Goal: Find specific page/section: Find specific page/section

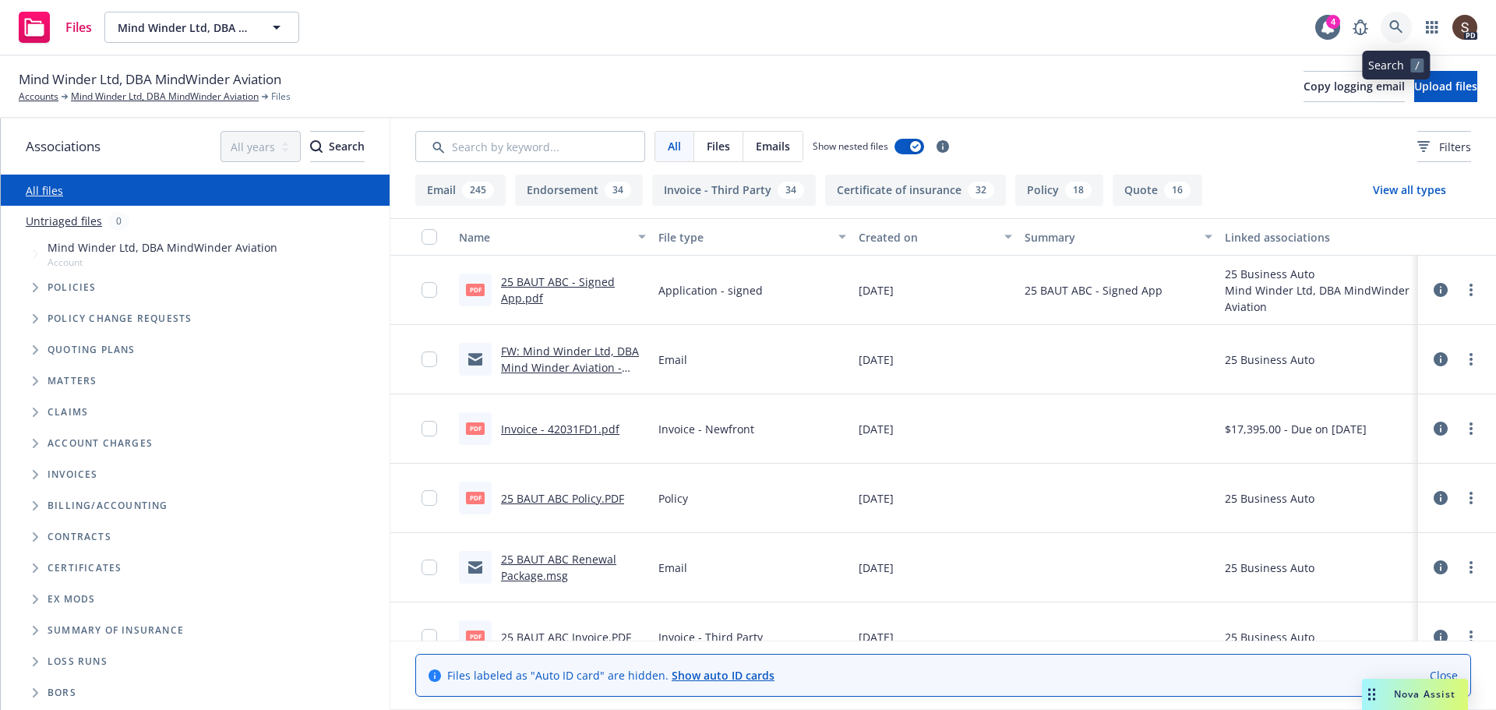
click at [1384, 26] on link at bounding box center [1396, 27] width 31 height 31
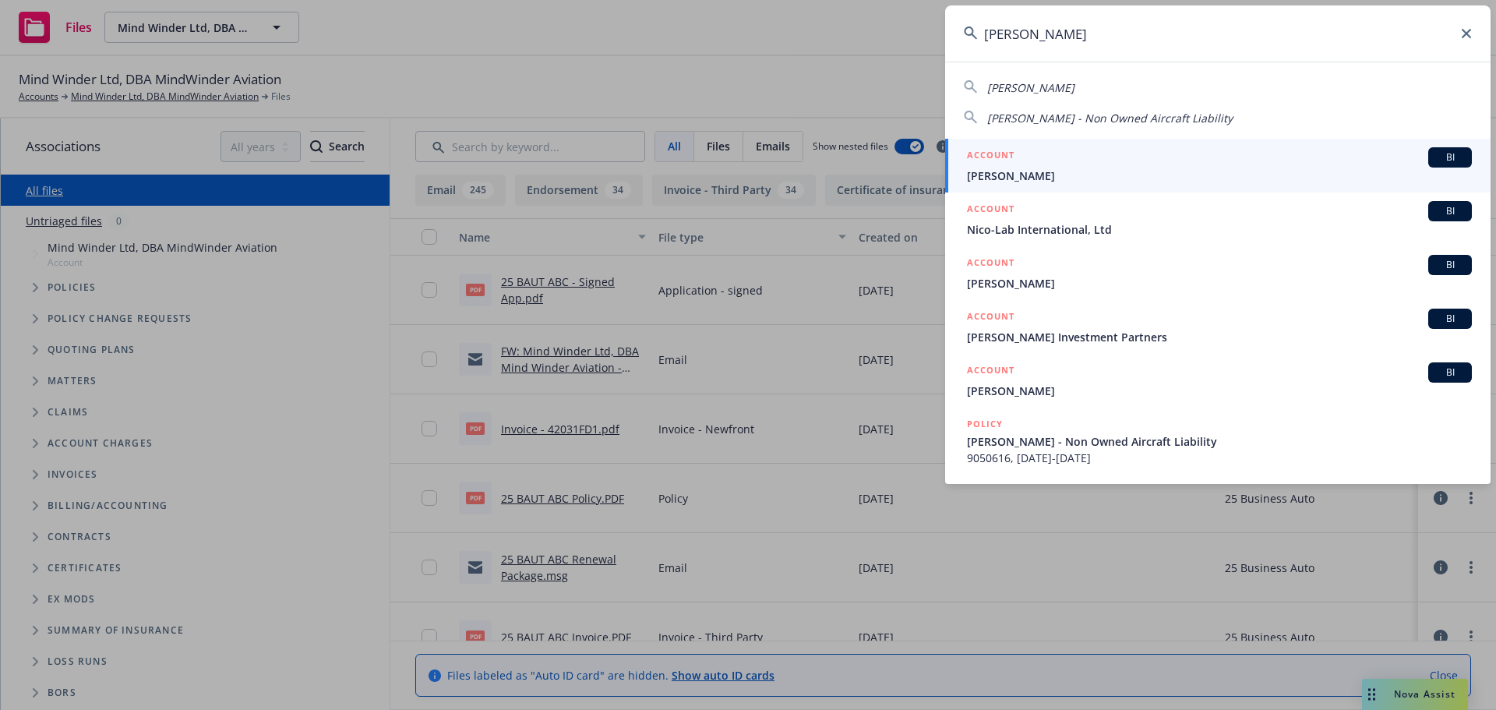
type input "[PERSON_NAME]"
click at [1024, 167] on div "ACCOUNT BI" at bounding box center [1219, 157] width 505 height 20
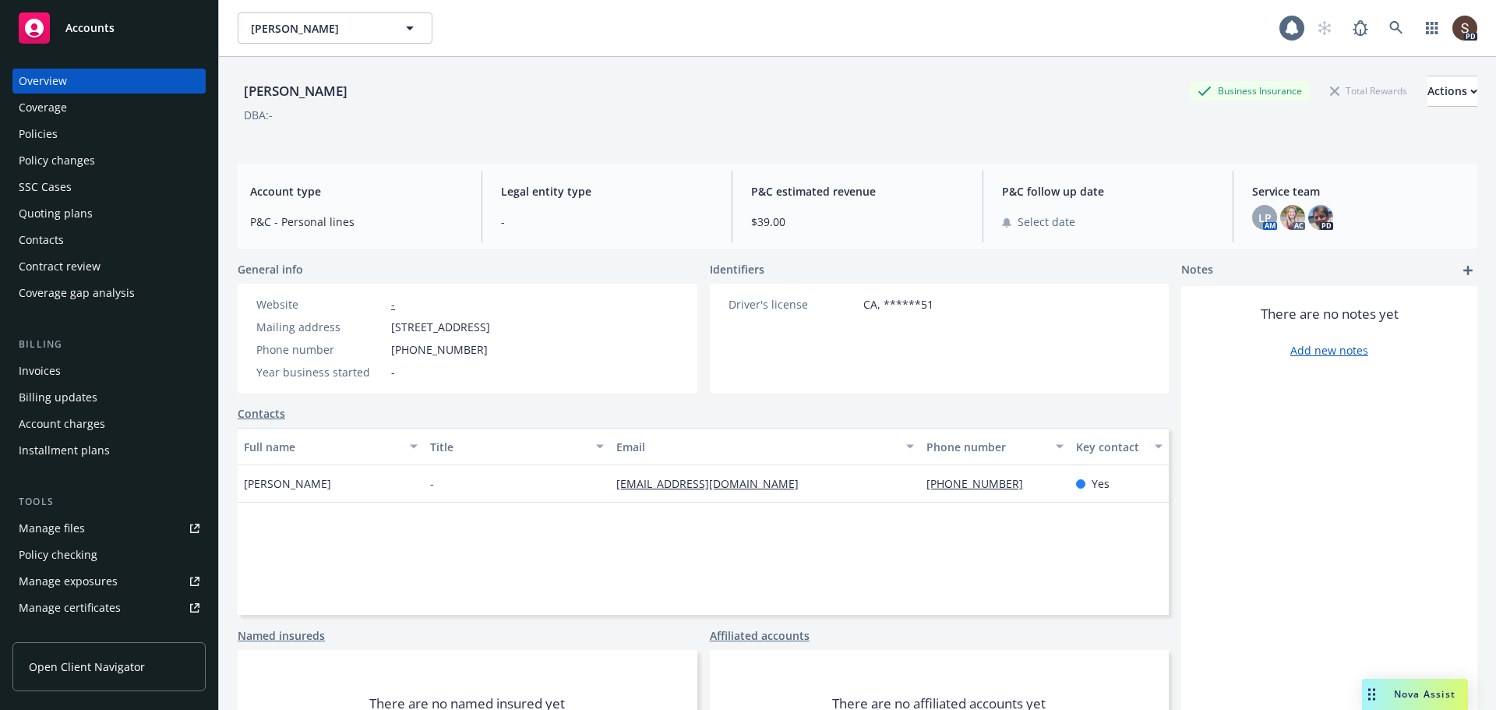
click at [70, 525] on div "Manage files" at bounding box center [52, 528] width 66 height 25
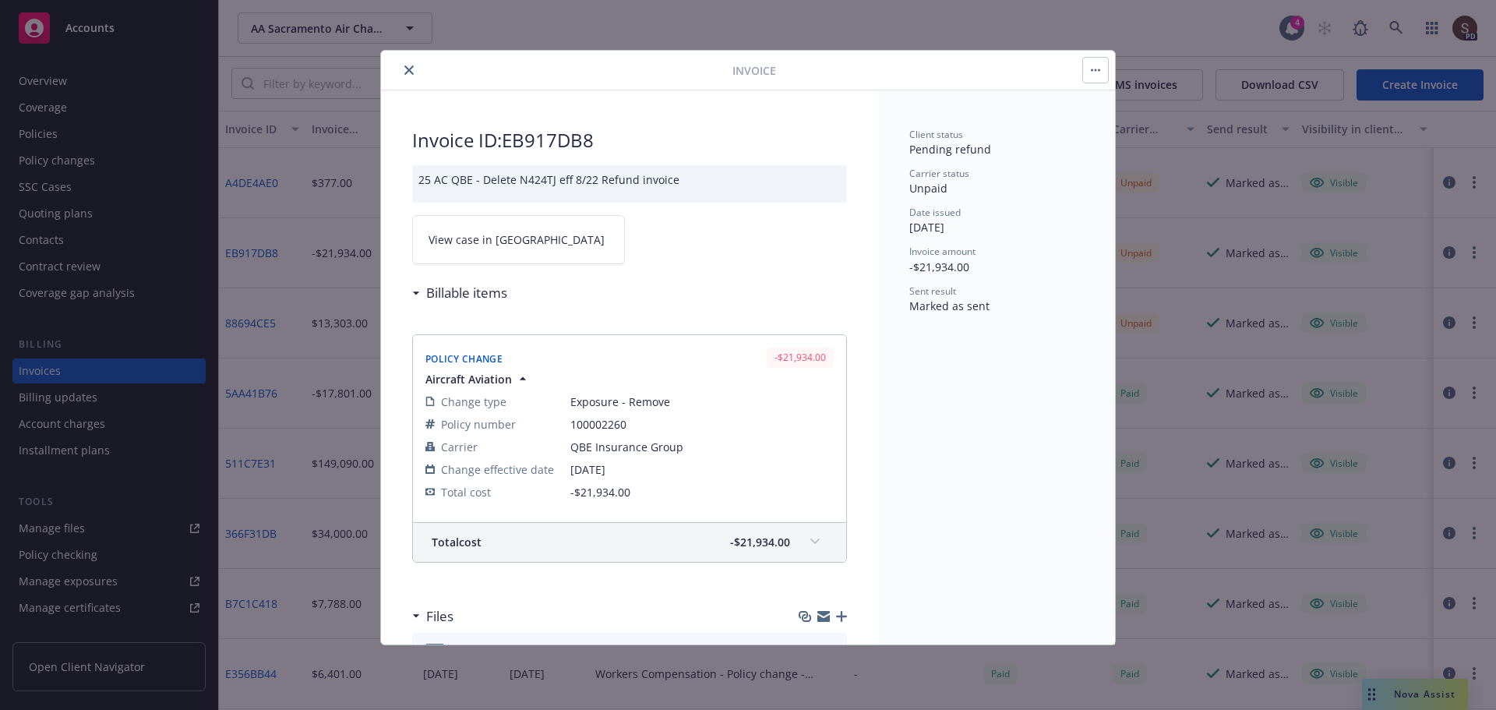
click at [408, 71] on icon "close" at bounding box center [409, 69] width 9 height 9
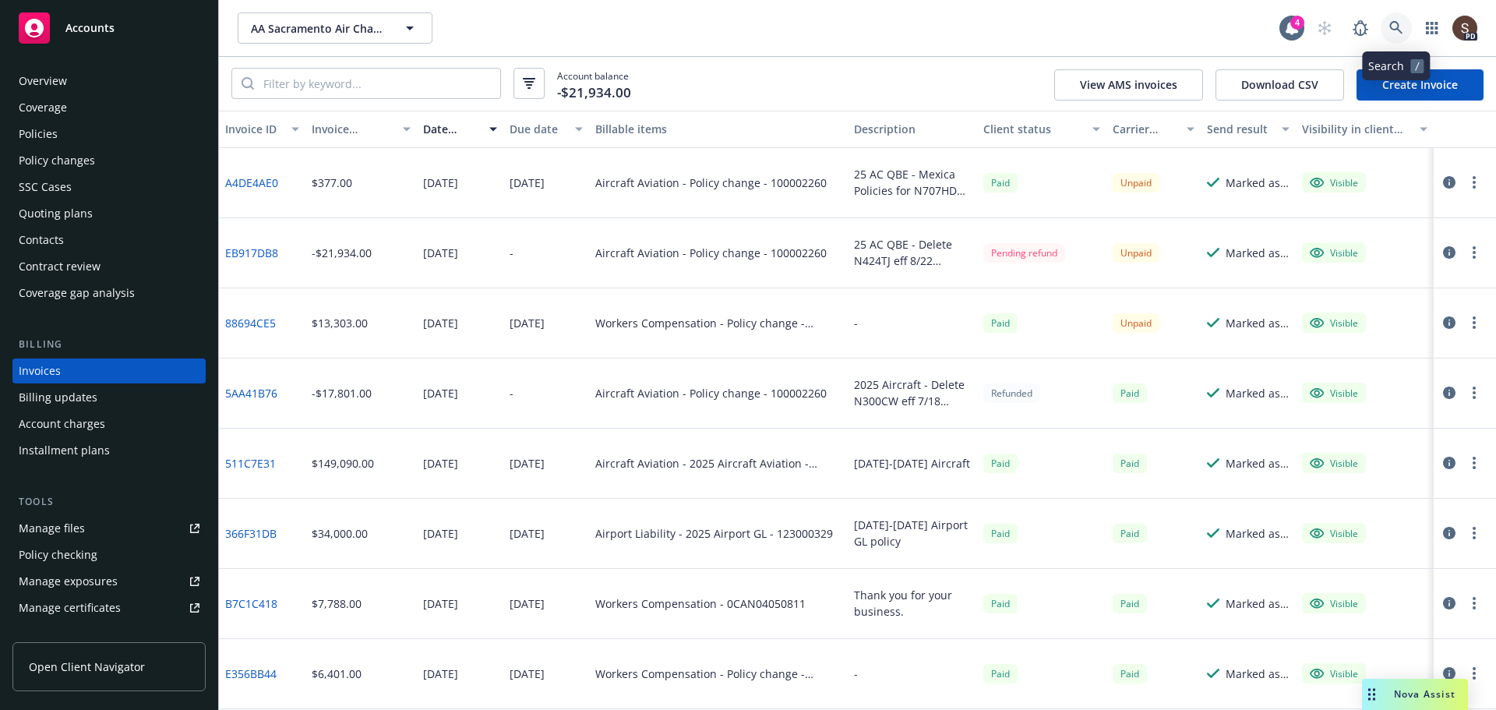
click at [1394, 31] on icon at bounding box center [1397, 28] width 14 height 14
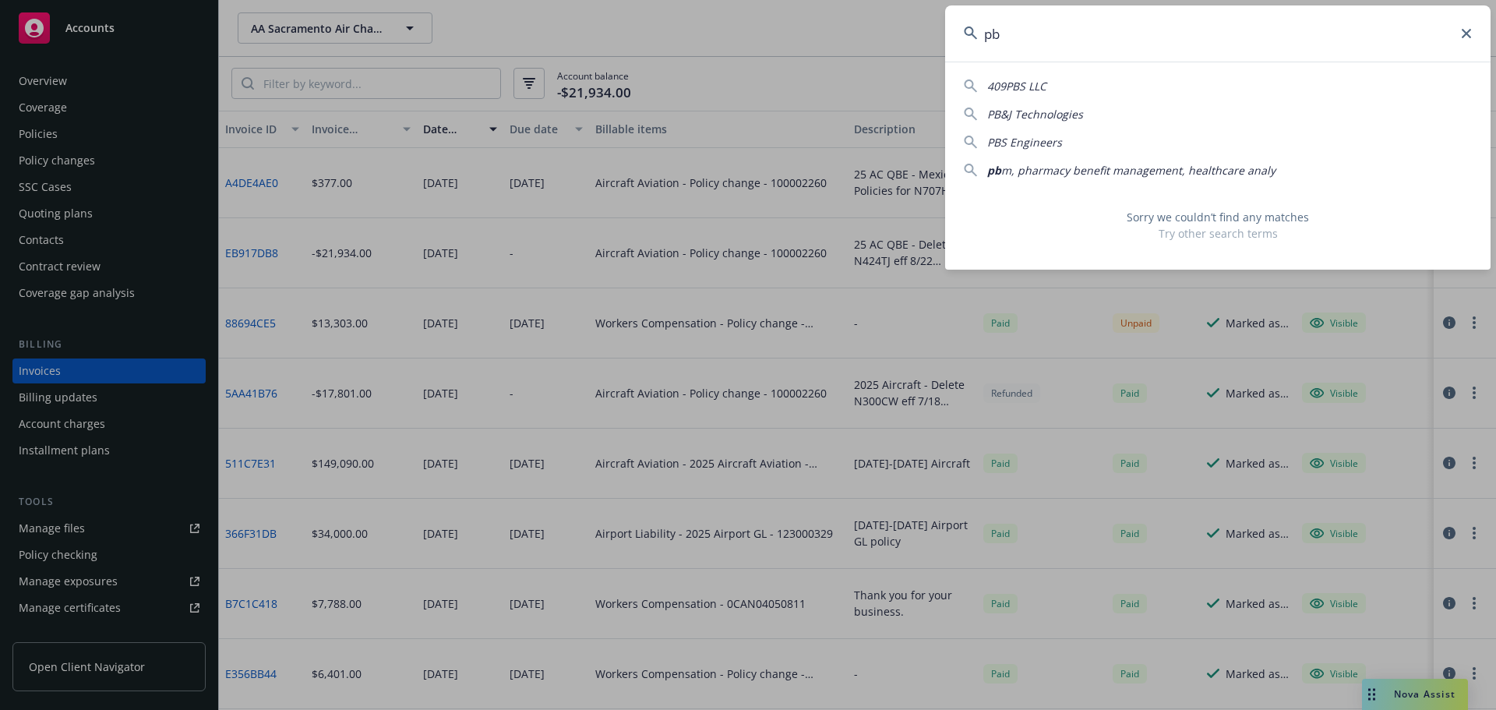
type input "p"
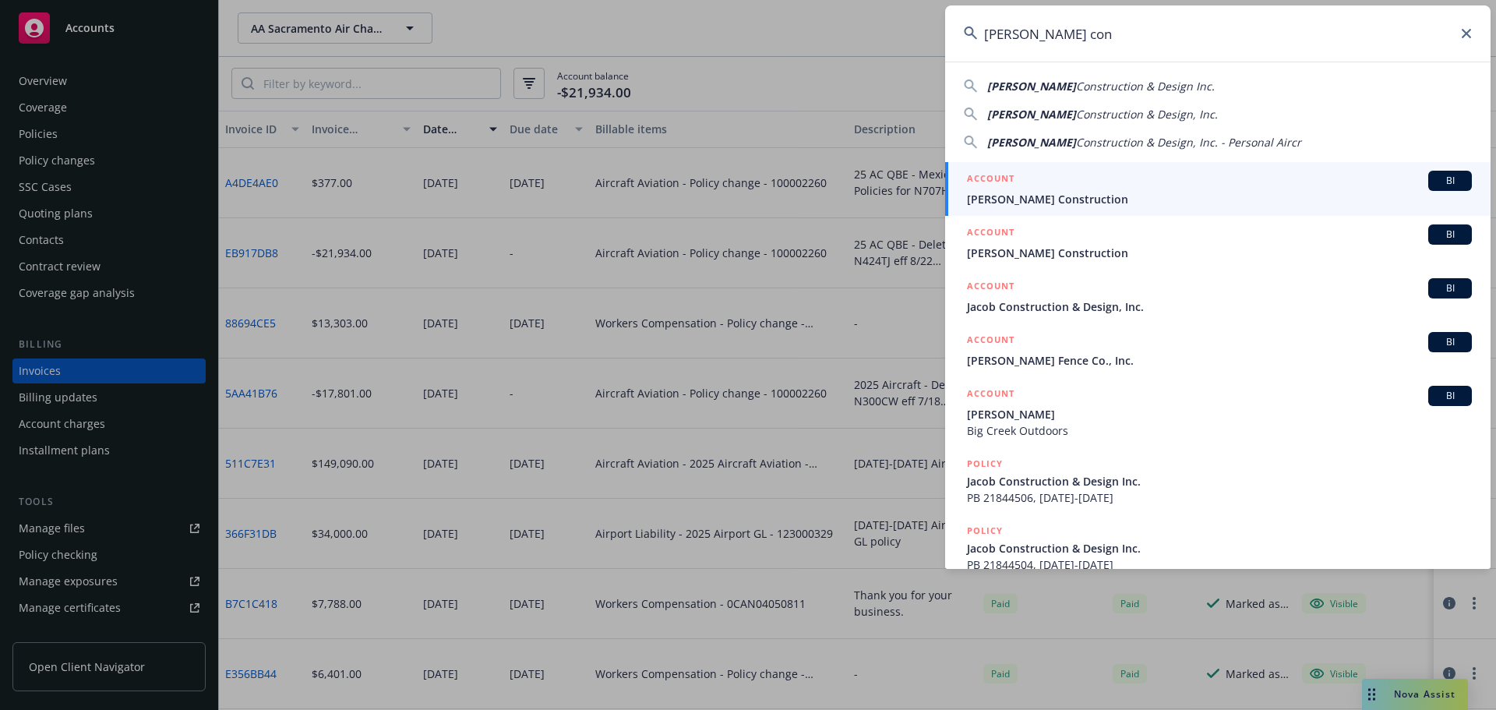
click at [1122, 119] on span "Construction & Design, Inc." at bounding box center [1147, 114] width 142 height 15
type input "Jacob Construction & Design, Inc."
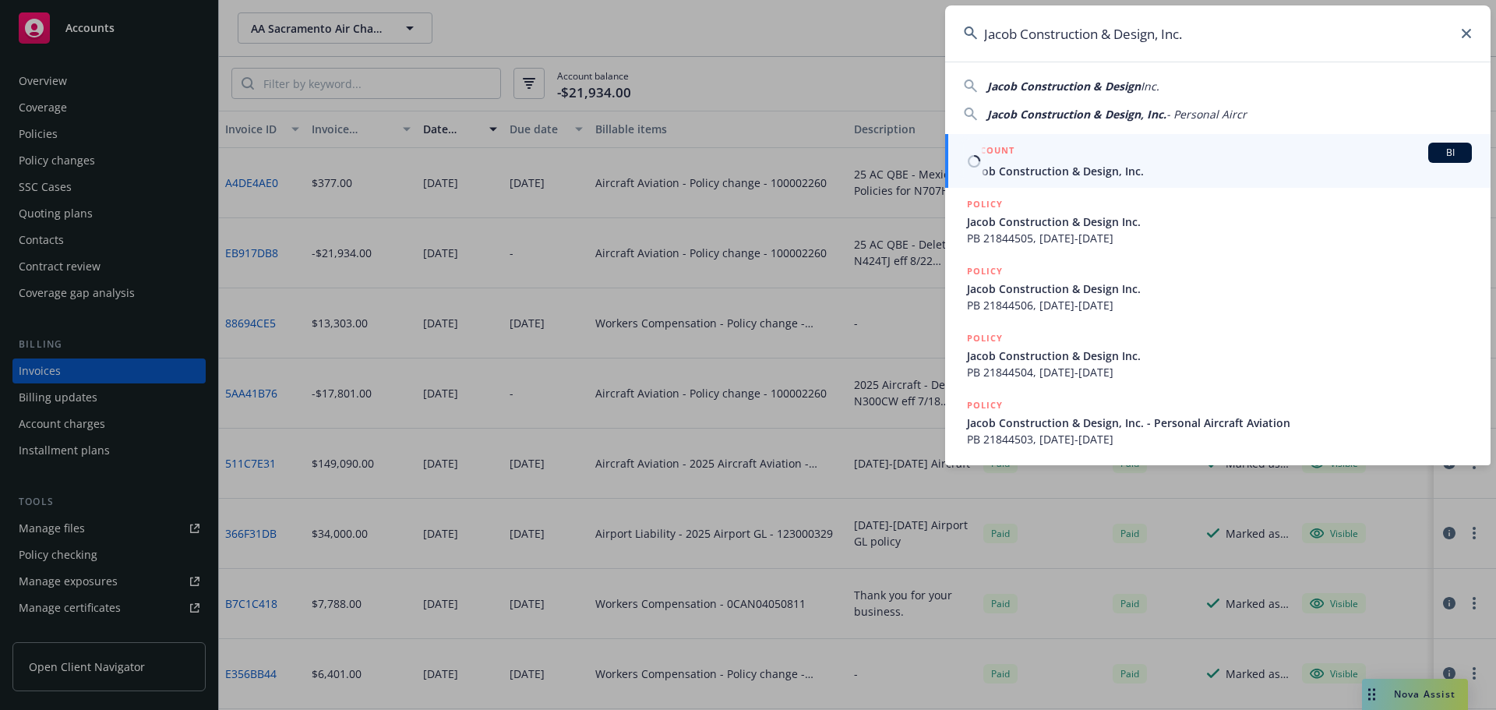
click at [1090, 169] on span "Jacob Construction & Design, Inc." at bounding box center [1219, 171] width 505 height 16
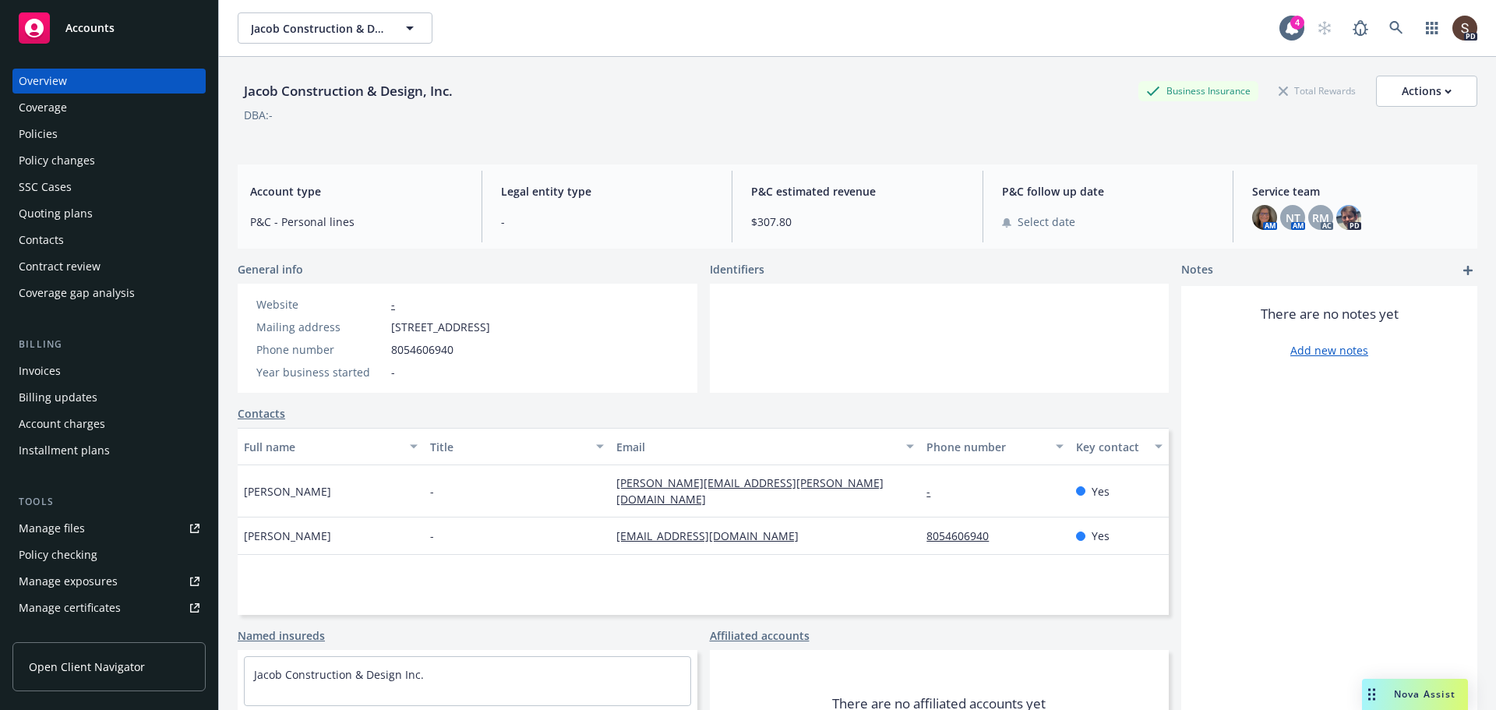
click at [23, 129] on div "Policies" at bounding box center [38, 134] width 39 height 25
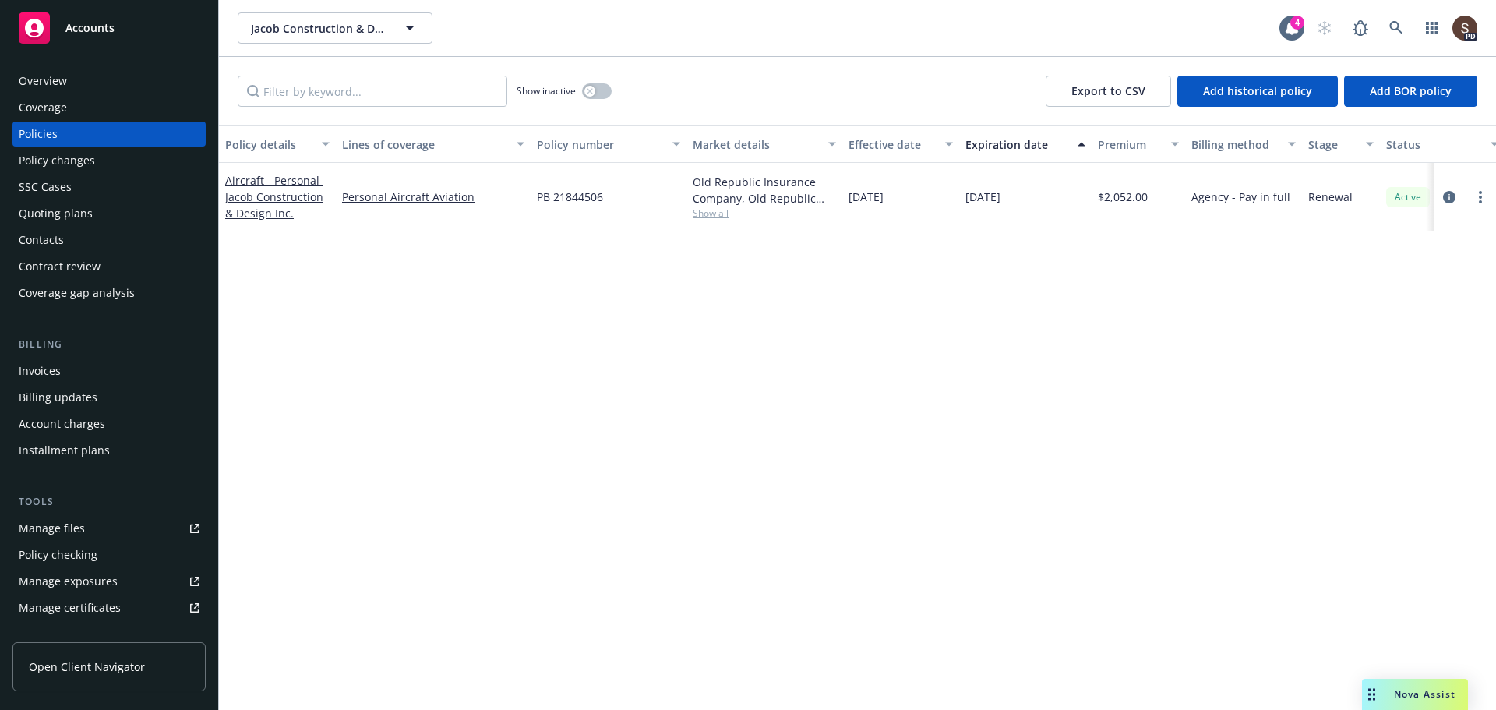
click at [47, 375] on div "Invoices" at bounding box center [40, 371] width 42 height 25
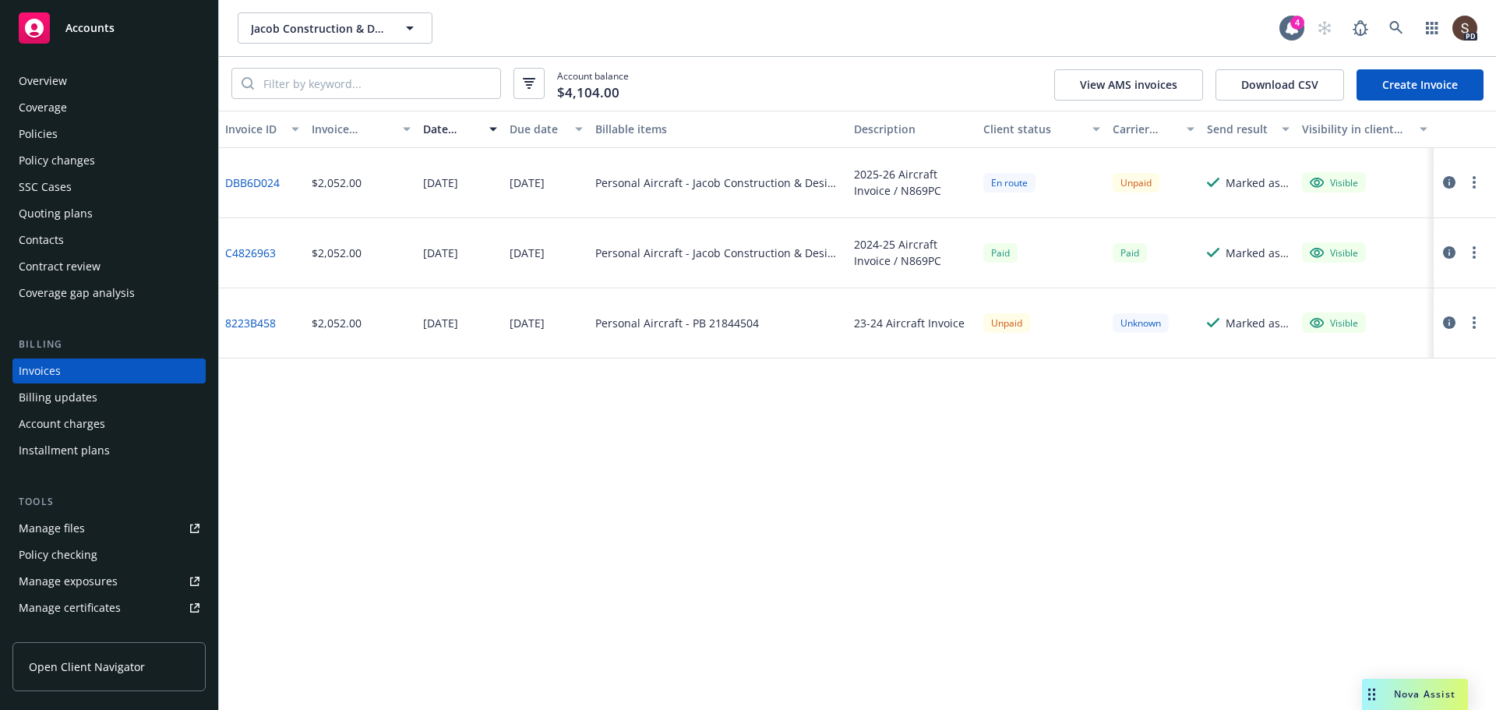
click at [1006, 177] on div "En route" at bounding box center [1010, 182] width 52 height 19
click at [1452, 178] on icon "button" at bounding box center [1449, 182] width 12 height 12
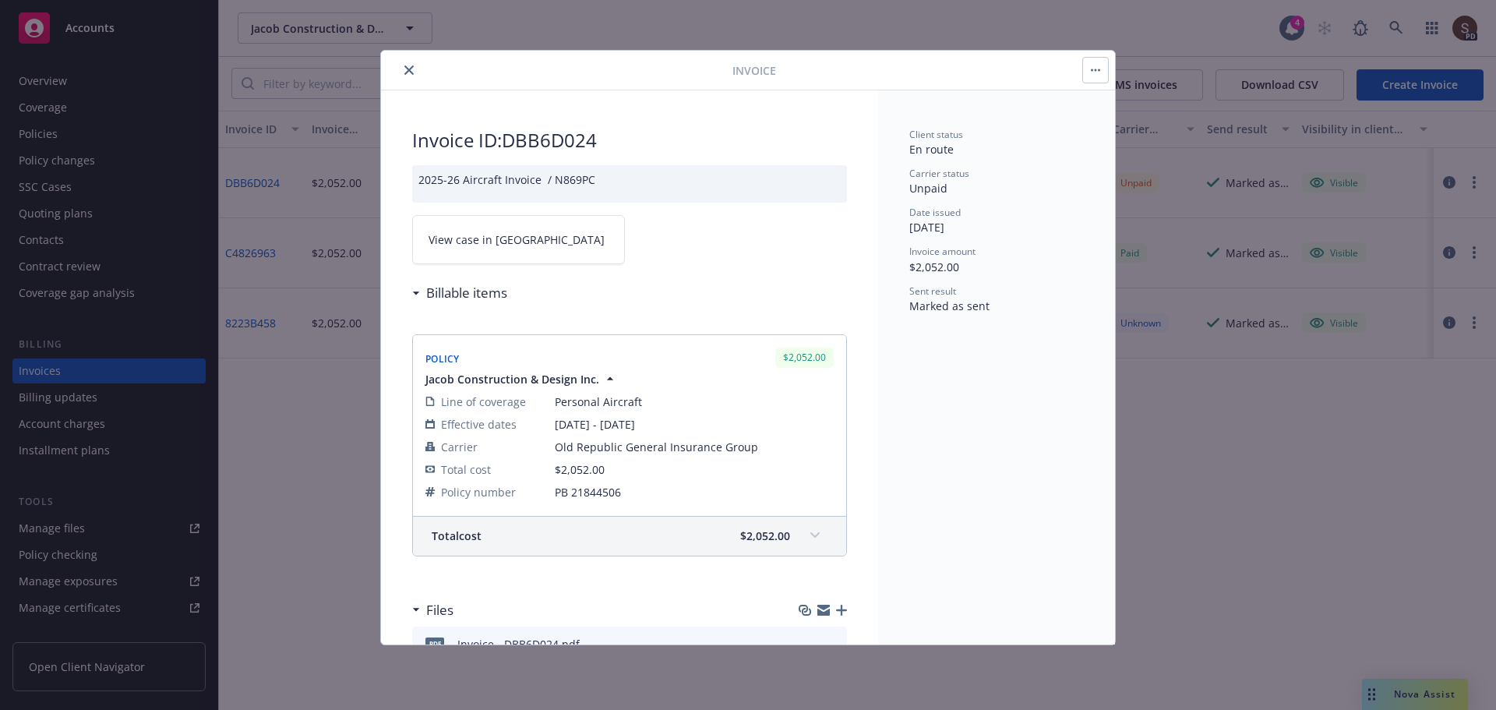
click at [412, 67] on icon "close" at bounding box center [409, 69] width 9 height 9
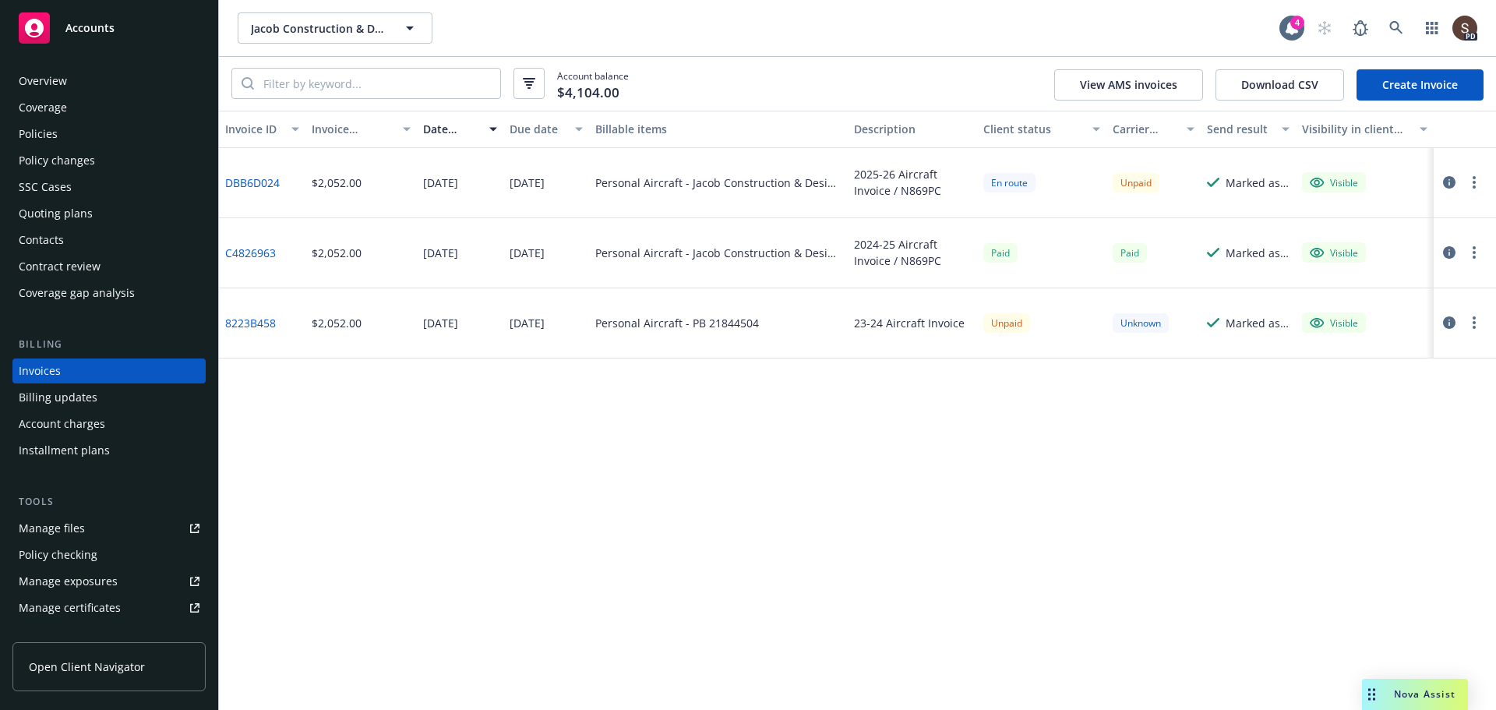
click at [1216, 454] on div "Invoice ID Invoice amount Date issued Due date Billable items Description Clien…" at bounding box center [857, 410] width 1277 height 599
click at [49, 237] on div "Contacts" at bounding box center [41, 240] width 45 height 25
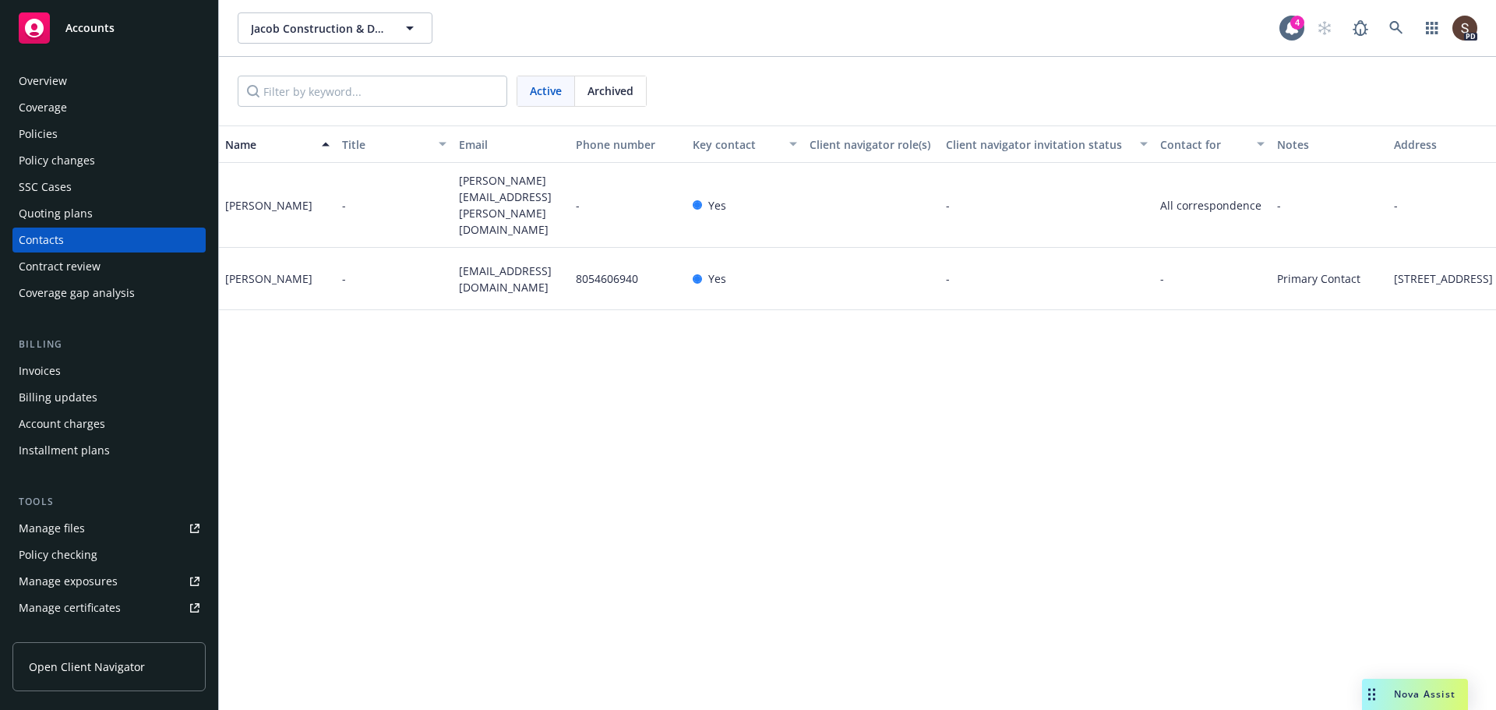
click at [37, 366] on div "Invoices" at bounding box center [40, 371] width 42 height 25
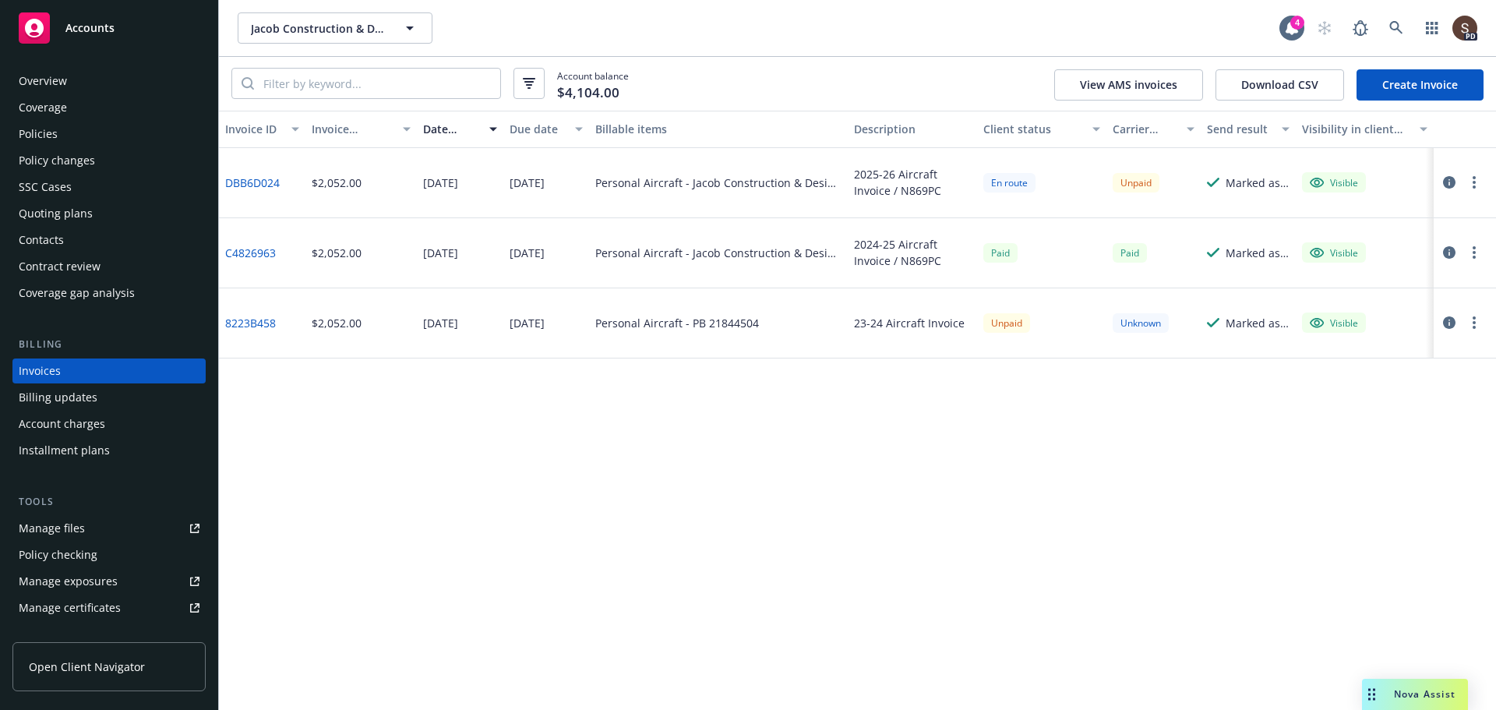
click at [514, 210] on div "[DATE]" at bounding box center [547, 183] width 87 height 70
